Goal: Task Accomplishment & Management: Complete application form

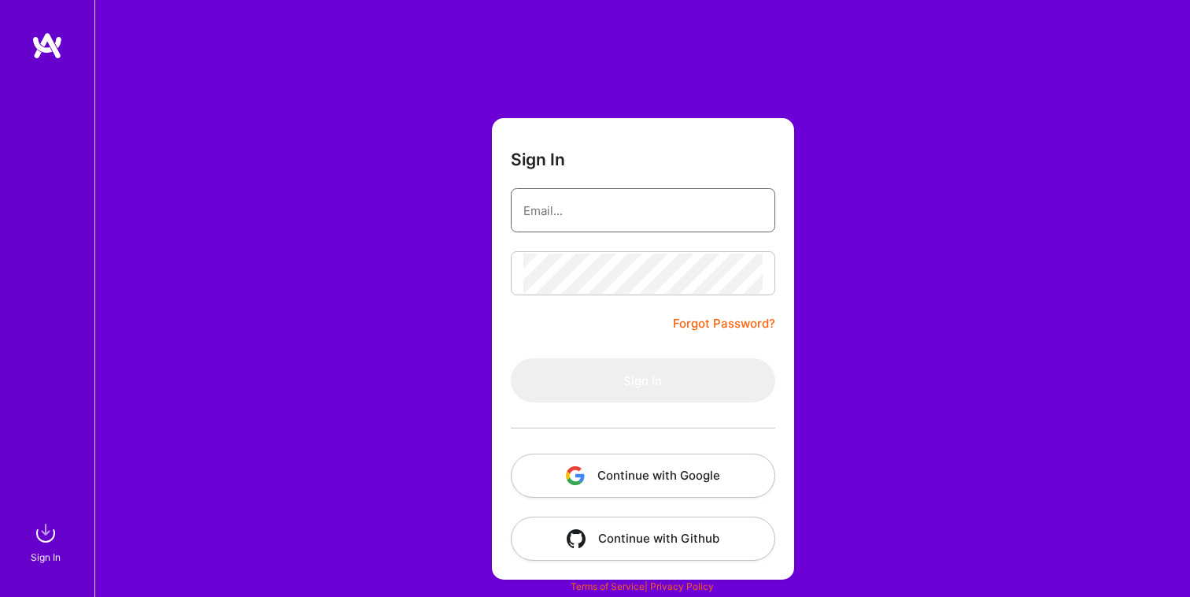
type input "[EMAIL_ADDRESS][DOMAIN_NAME]"
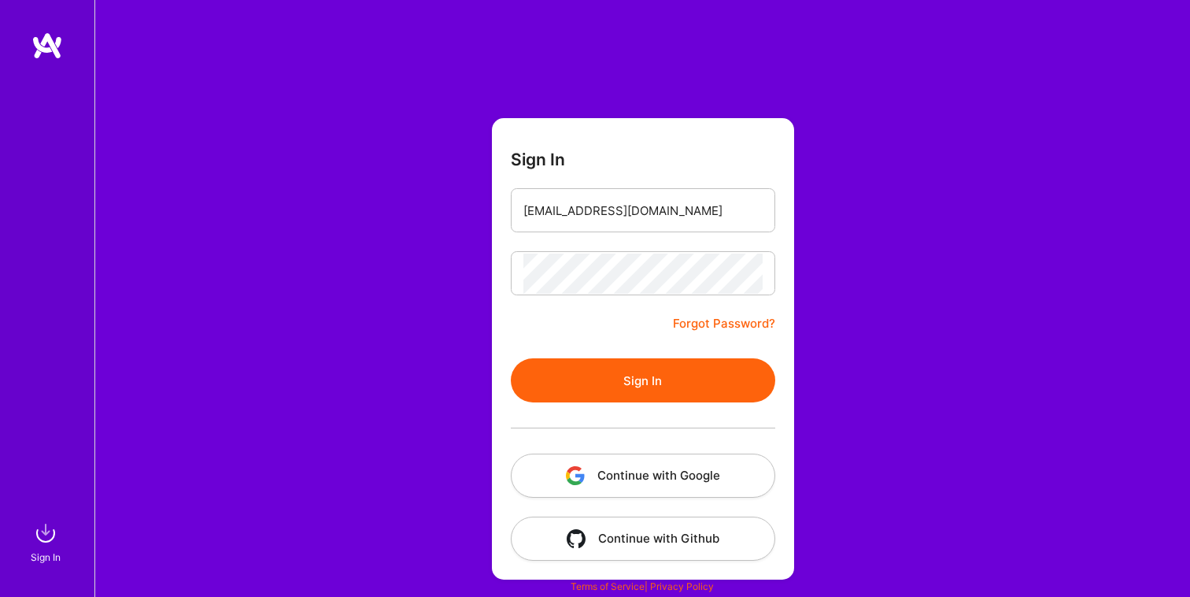
click at [649, 383] on button "Sign In" at bounding box center [643, 380] width 264 height 44
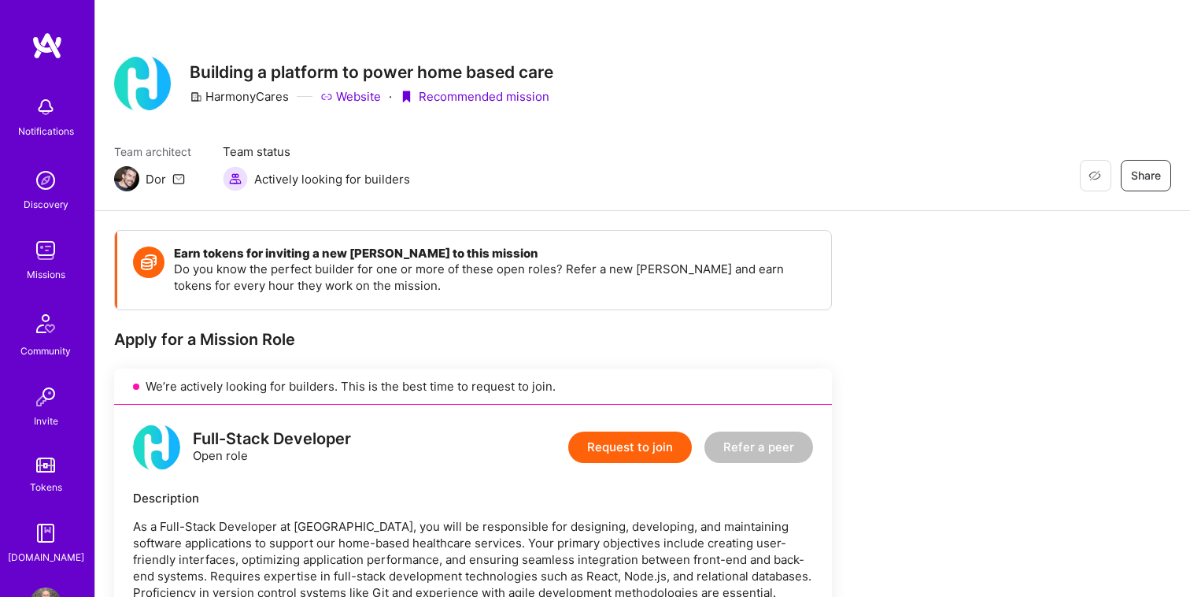
click at [619, 449] on button "Request to join" at bounding box center [630, 446] width 124 height 31
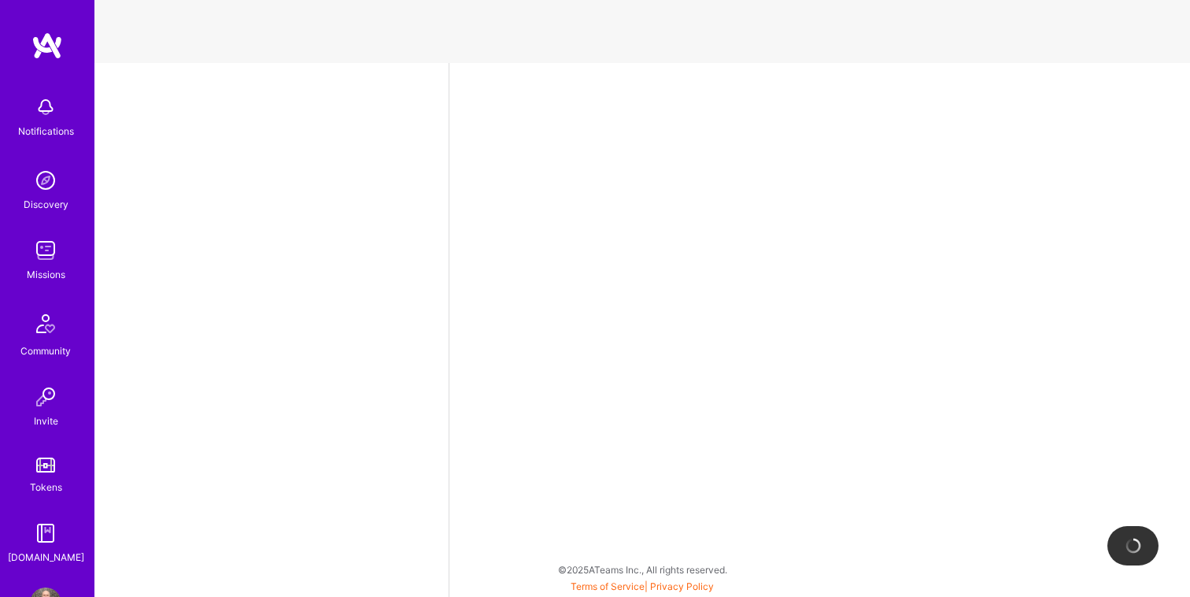
select select "US"
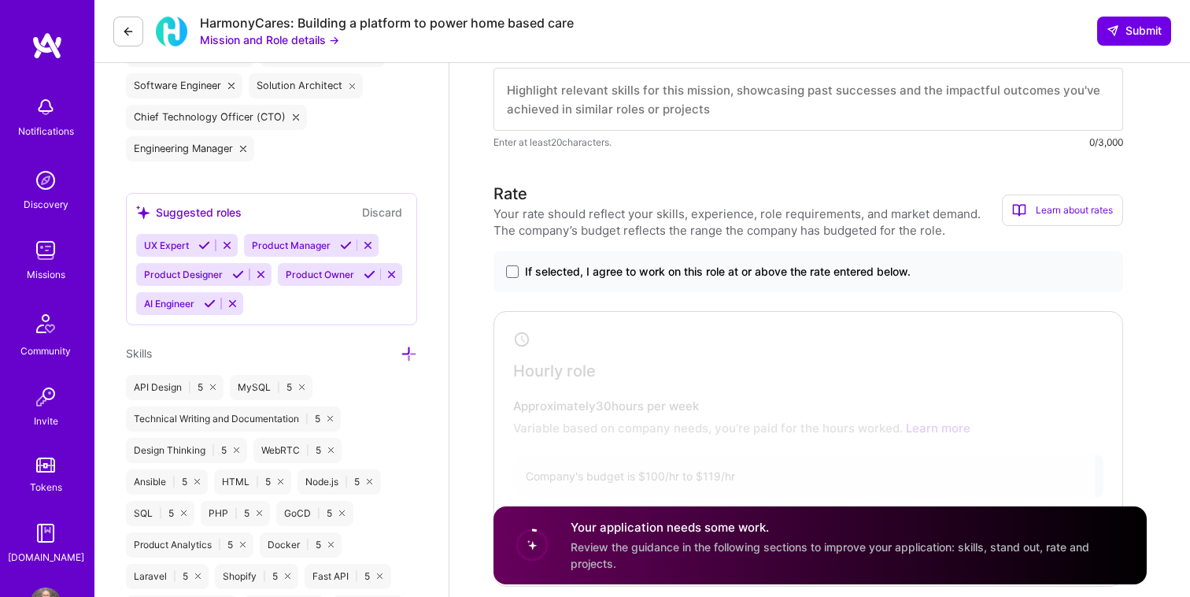
scroll to position [809, 0]
